Goal: Obtain resource: Obtain resource

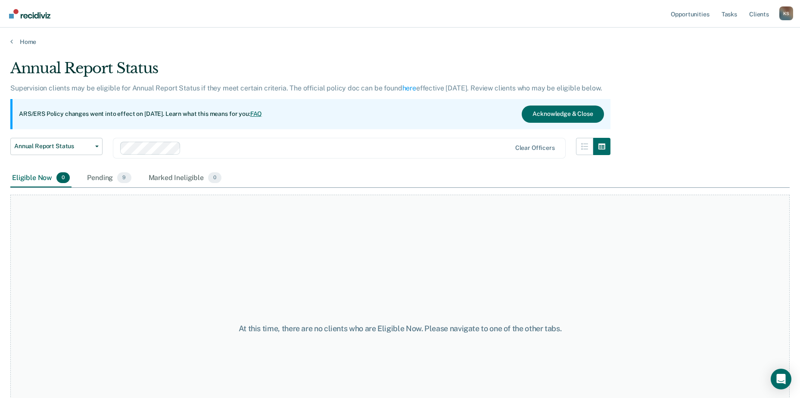
click at [106, 146] on div "Annual Report Status Early Release from Supervision Annual Report Status Clear …" at bounding box center [310, 153] width 600 height 31
click at [97, 148] on button "Annual Report Status" at bounding box center [56, 146] width 92 height 17
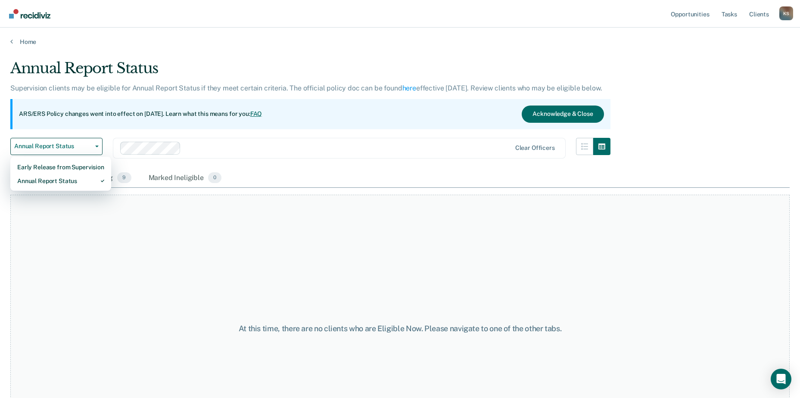
click at [266, 171] on div "Eligible Now 0 Pending 9 Marked Ineligible 0" at bounding box center [399, 178] width 779 height 19
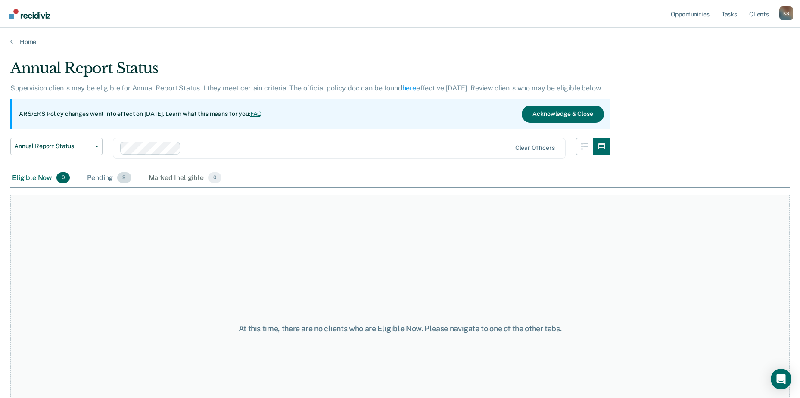
click at [110, 177] on div "Pending 9" at bounding box center [108, 178] width 47 height 19
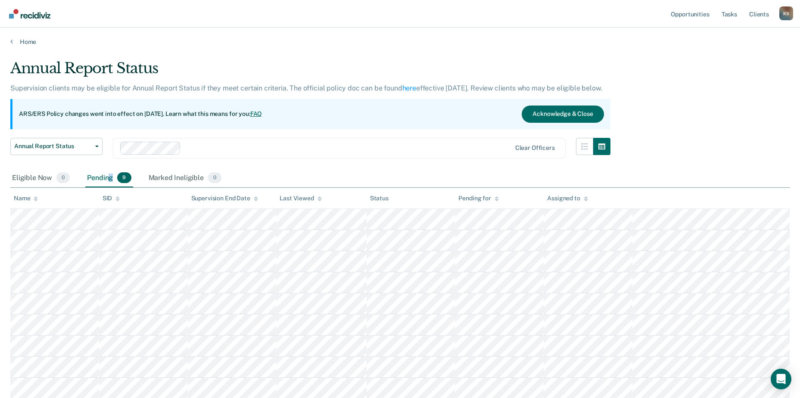
scroll to position [1, 0]
click at [19, 179] on div "Eligible Now 0" at bounding box center [40, 177] width 61 height 19
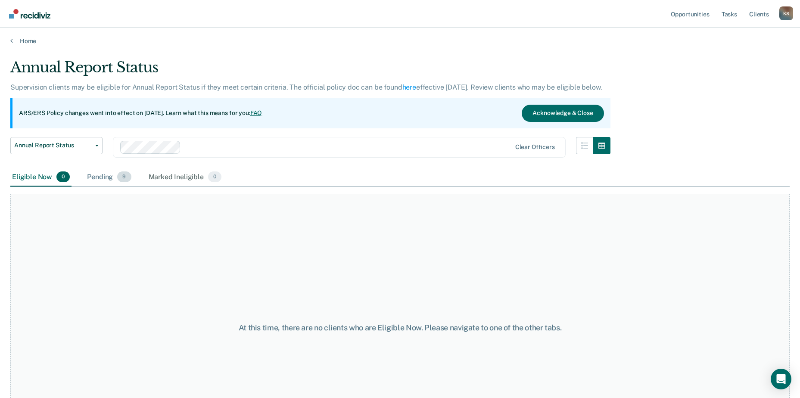
click at [101, 181] on div "Pending 9" at bounding box center [108, 177] width 47 height 19
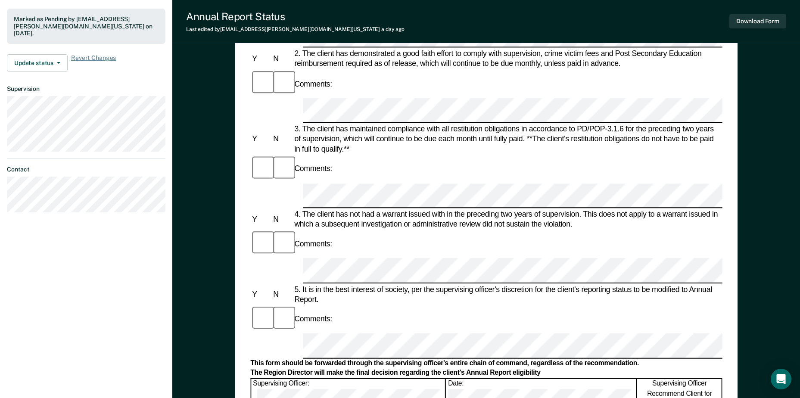
scroll to position [223, 0]
click at [749, 25] on button "Download Form" at bounding box center [757, 21] width 57 height 14
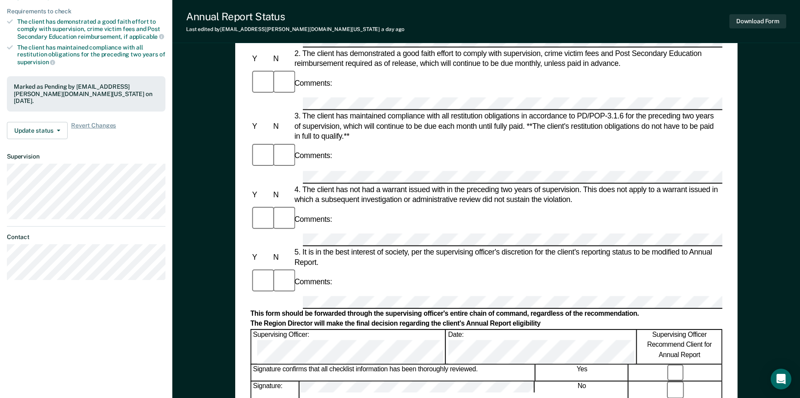
scroll to position [0, 0]
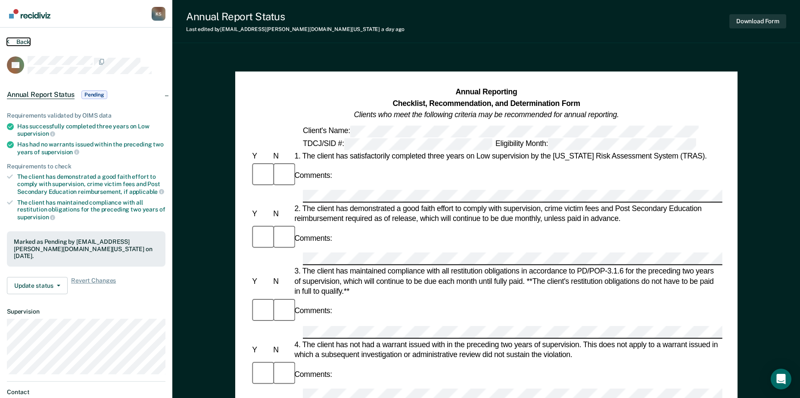
click at [18, 43] on button "Back" at bounding box center [18, 42] width 23 height 8
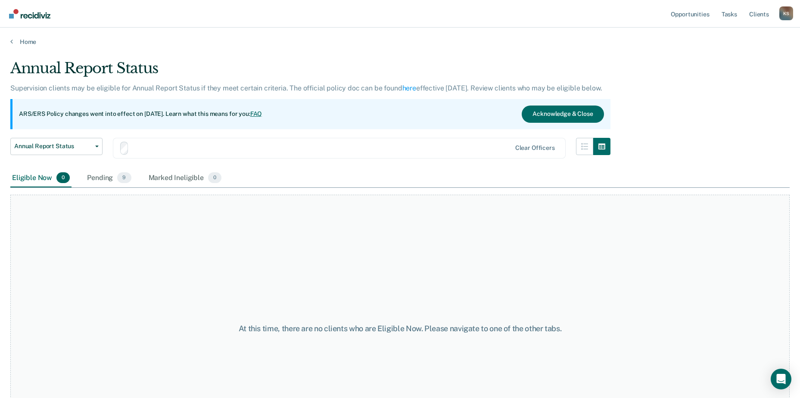
scroll to position [1, 0]
click at [130, 177] on span "9" at bounding box center [124, 176] width 14 height 11
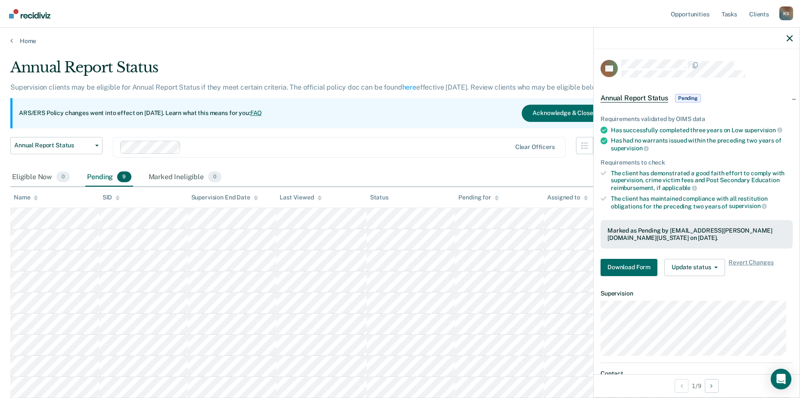
click at [482, 159] on div "Annual Report Status Early Release from Supervision Annual Report Status Clear …" at bounding box center [310, 152] width 600 height 31
drag, startPoint x: 784, startPoint y: 38, endPoint x: 793, endPoint y: 38, distance: 9.1
click at [785, 38] on div at bounding box center [697, 39] width 206 height 22
click at [793, 37] on div at bounding box center [697, 39] width 206 height 22
click at [789, 37] on icon "button" at bounding box center [790, 38] width 6 height 6
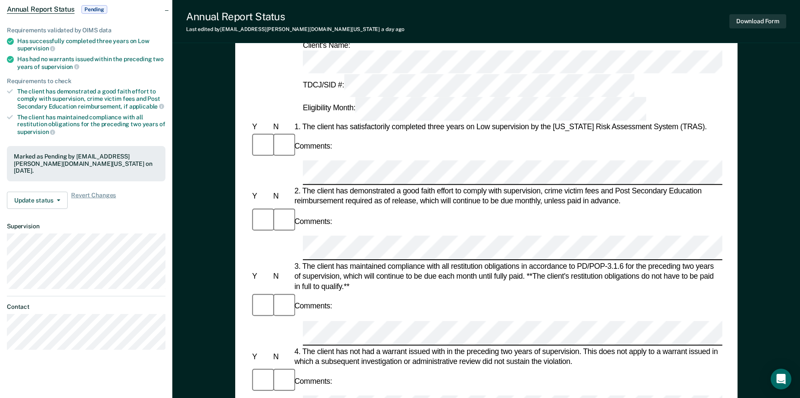
scroll to position [86, 0]
click at [429, 367] on div "Comments:" at bounding box center [486, 381] width 472 height 28
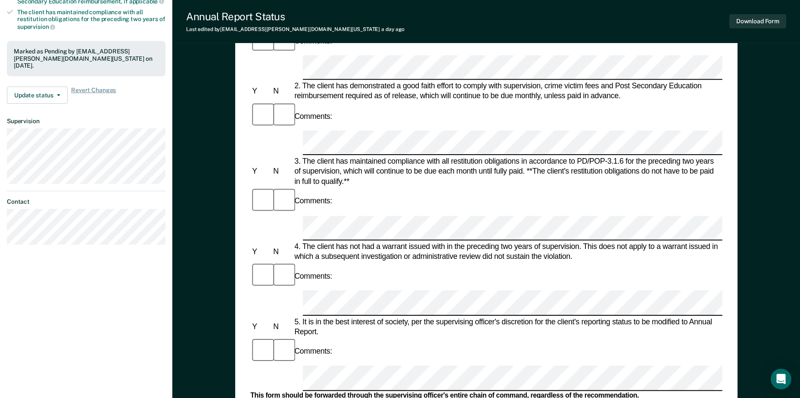
scroll to position [172, 0]
